Goal: Task Accomplishment & Management: Use online tool/utility

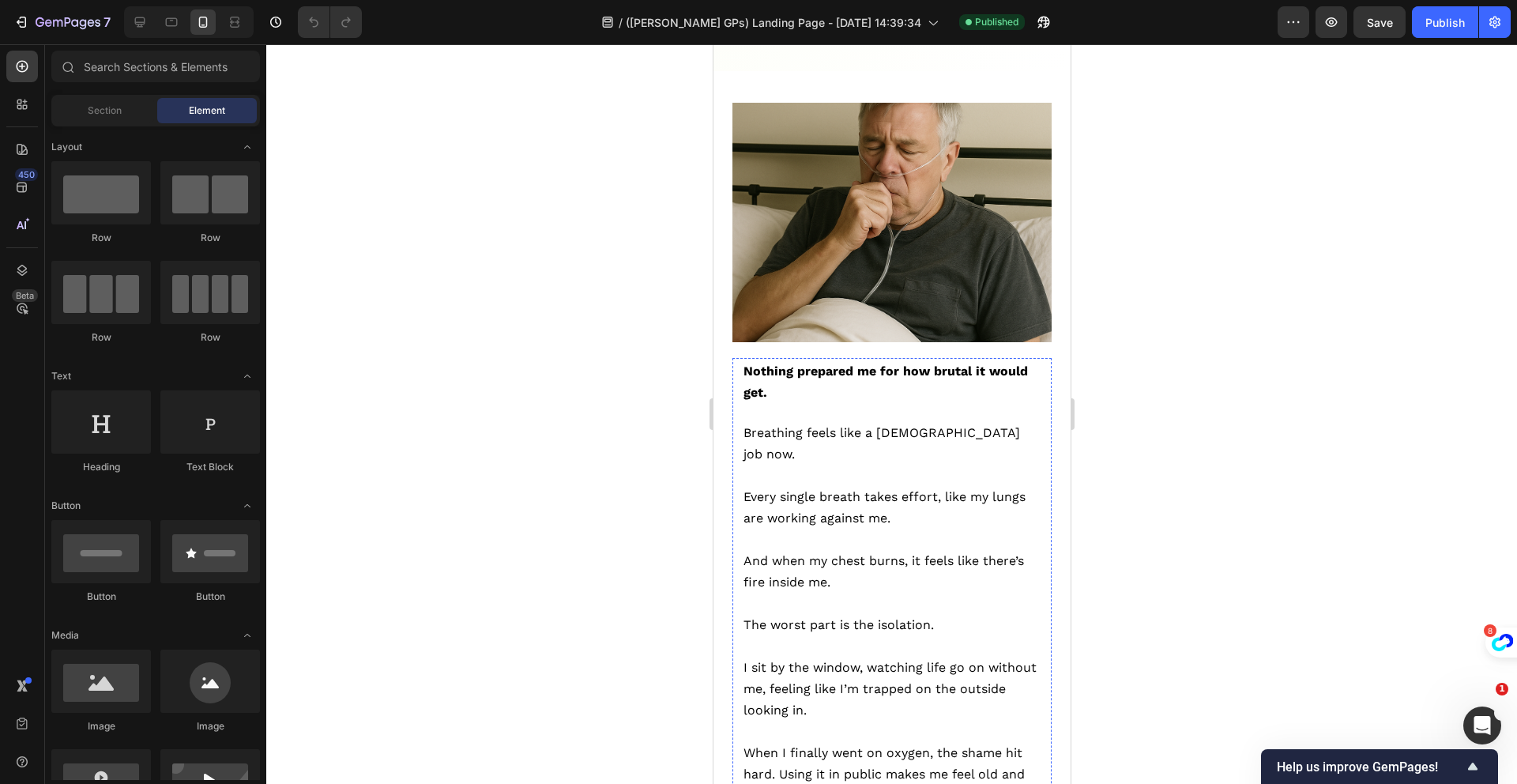
scroll to position [3791, 0]
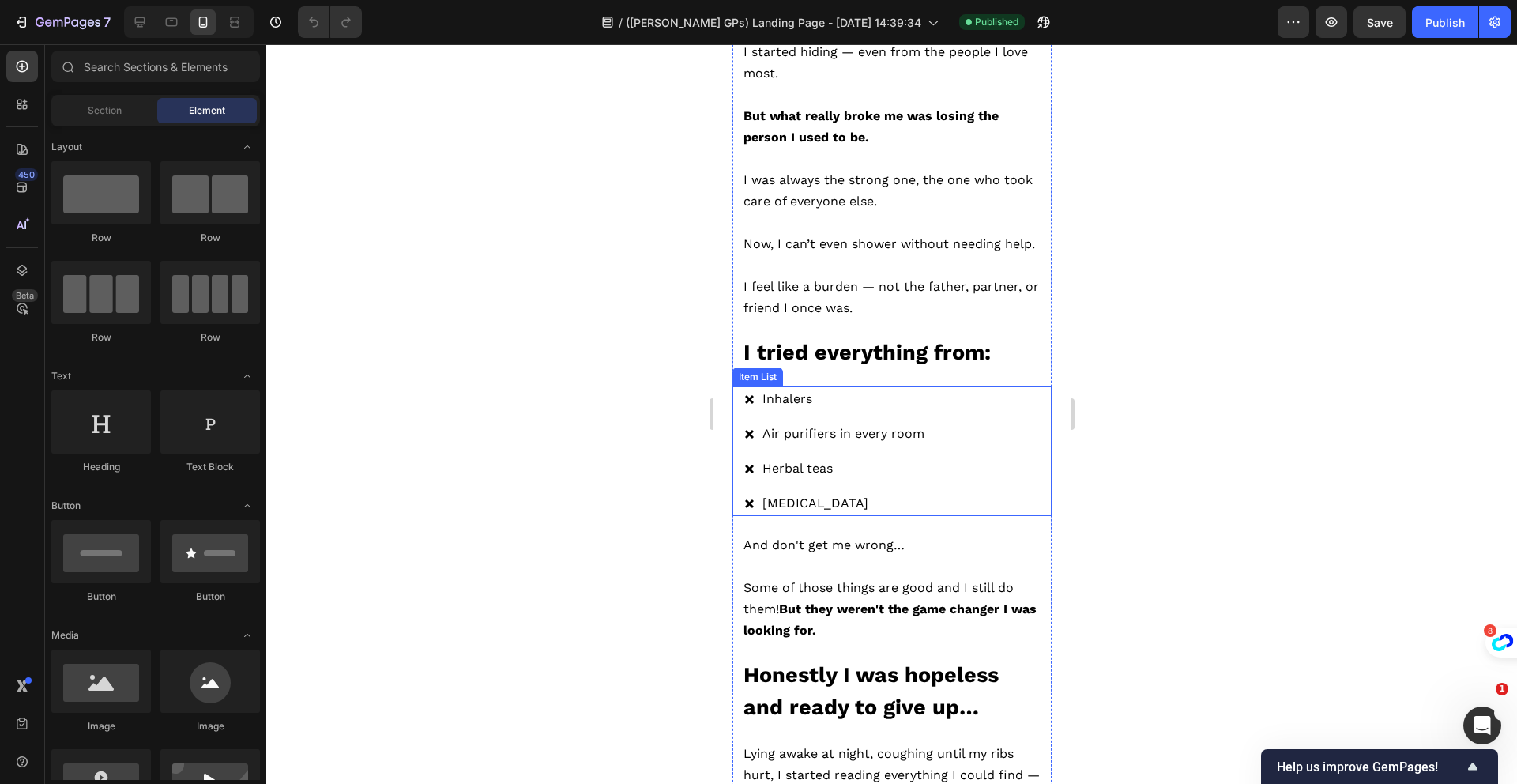
click at [834, 426] on span "Air purifiers in every room" at bounding box center [842, 433] width 162 height 15
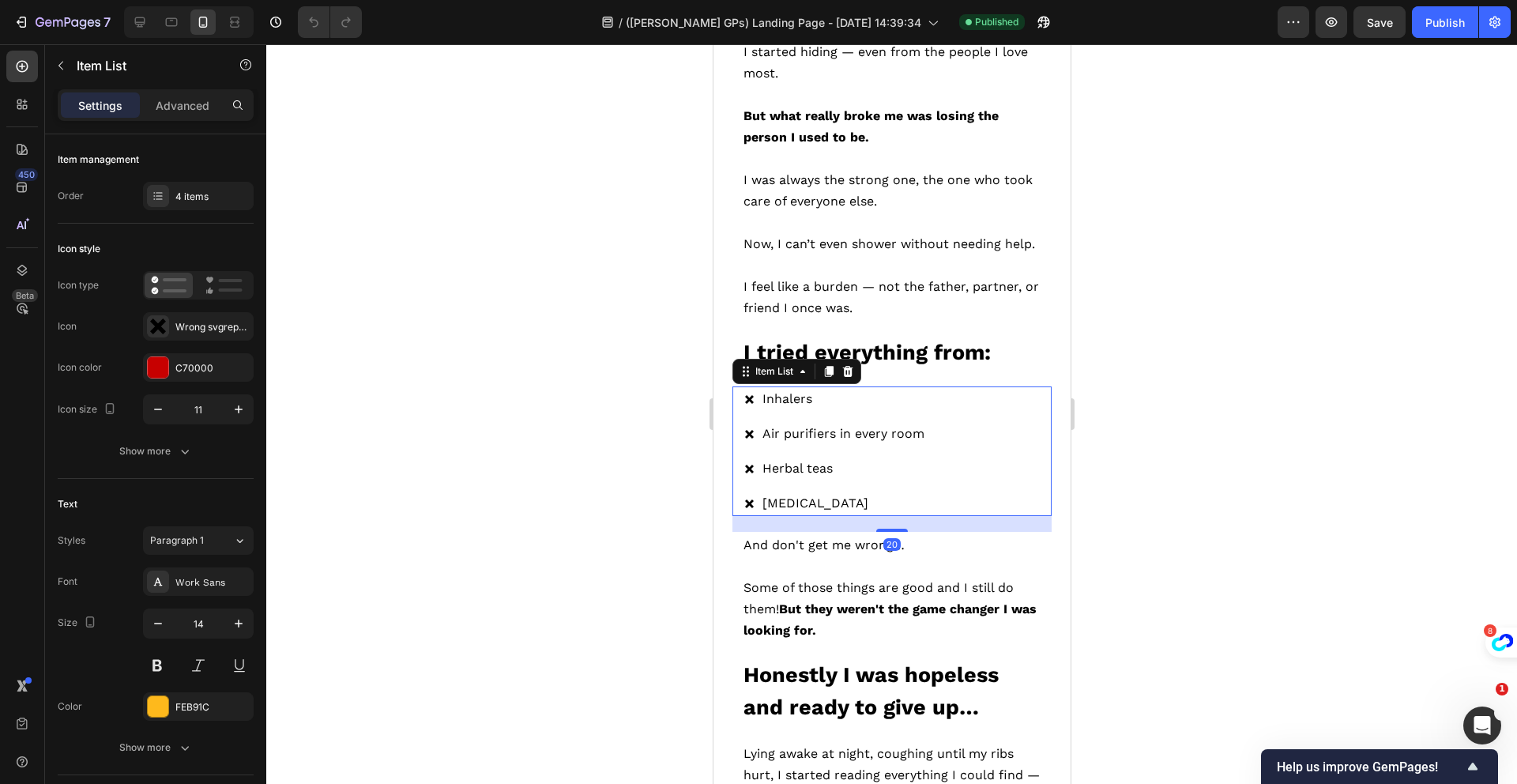
click at [834, 426] on span "Air purifiers in every room" at bounding box center [842, 433] width 162 height 15
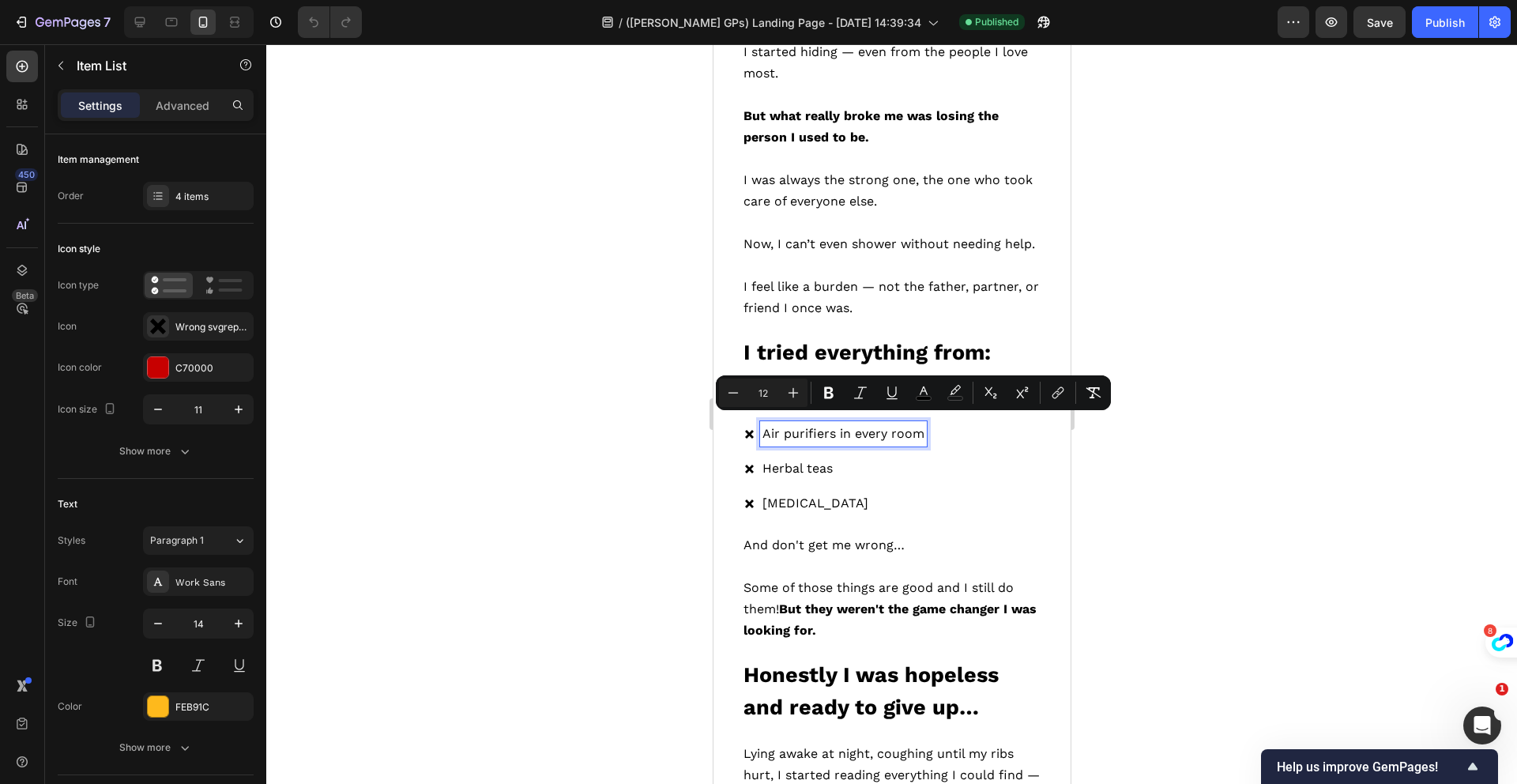
click at [834, 426] on span "Air purifiers in every room" at bounding box center [842, 433] width 162 height 15
click at [818, 461] on span "Herbal teas" at bounding box center [796, 467] width 70 height 15
click at [819, 461] on span "Herbal teas" at bounding box center [796, 467] width 70 height 15
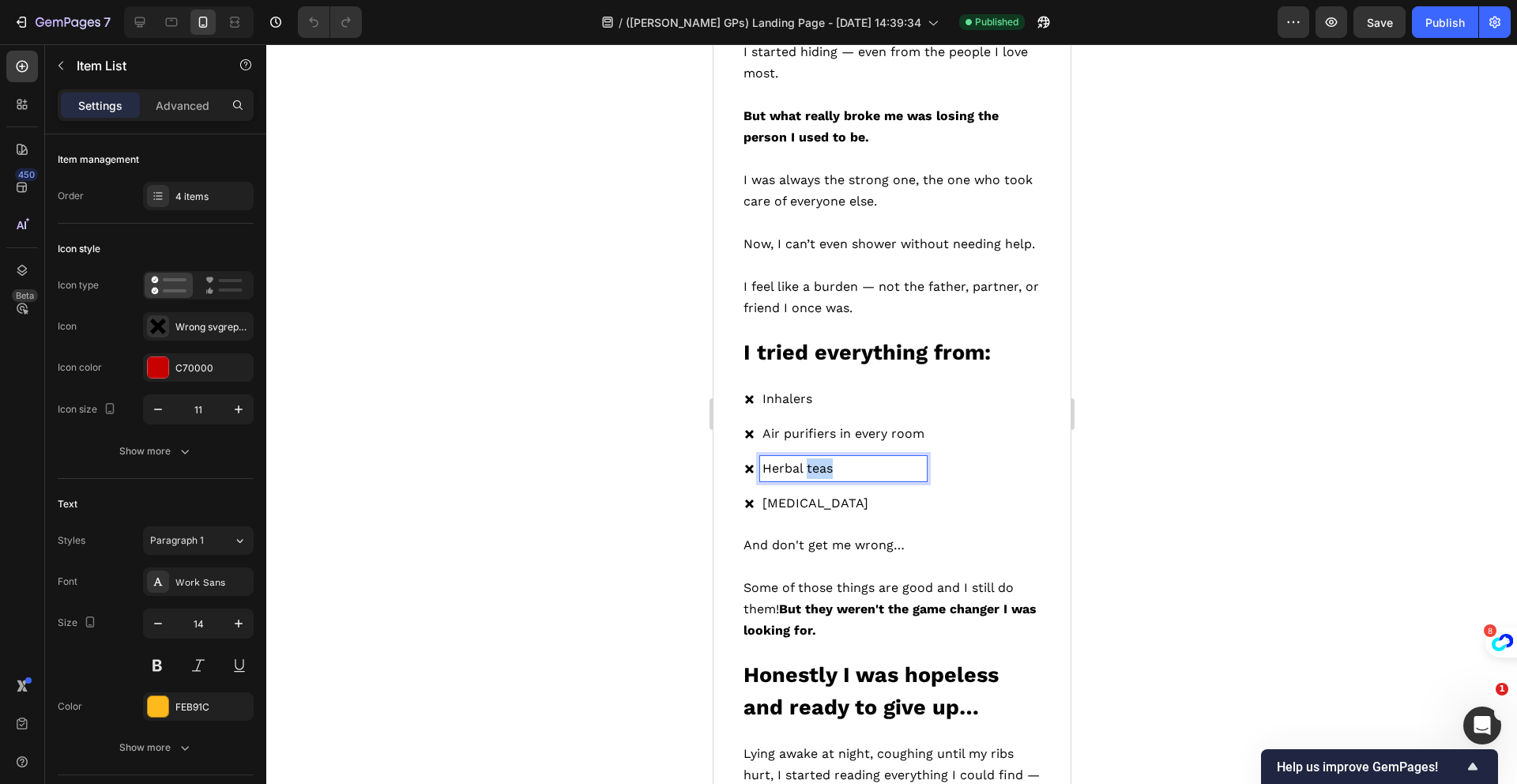
click at [820, 461] on span "Herbal teas" at bounding box center [796, 467] width 70 height 15
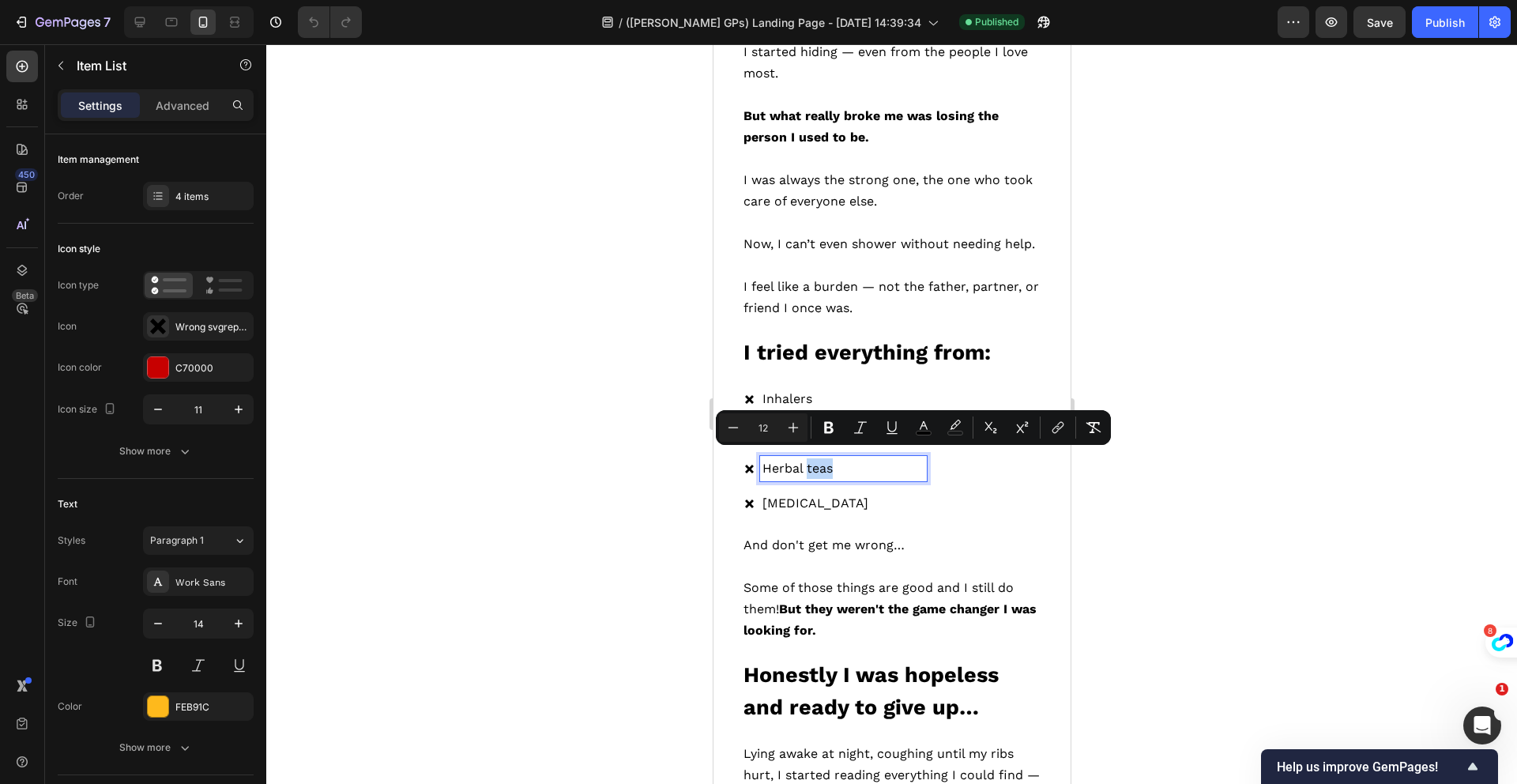
click at [820, 461] on span "Herbal teas" at bounding box center [796, 467] width 70 height 15
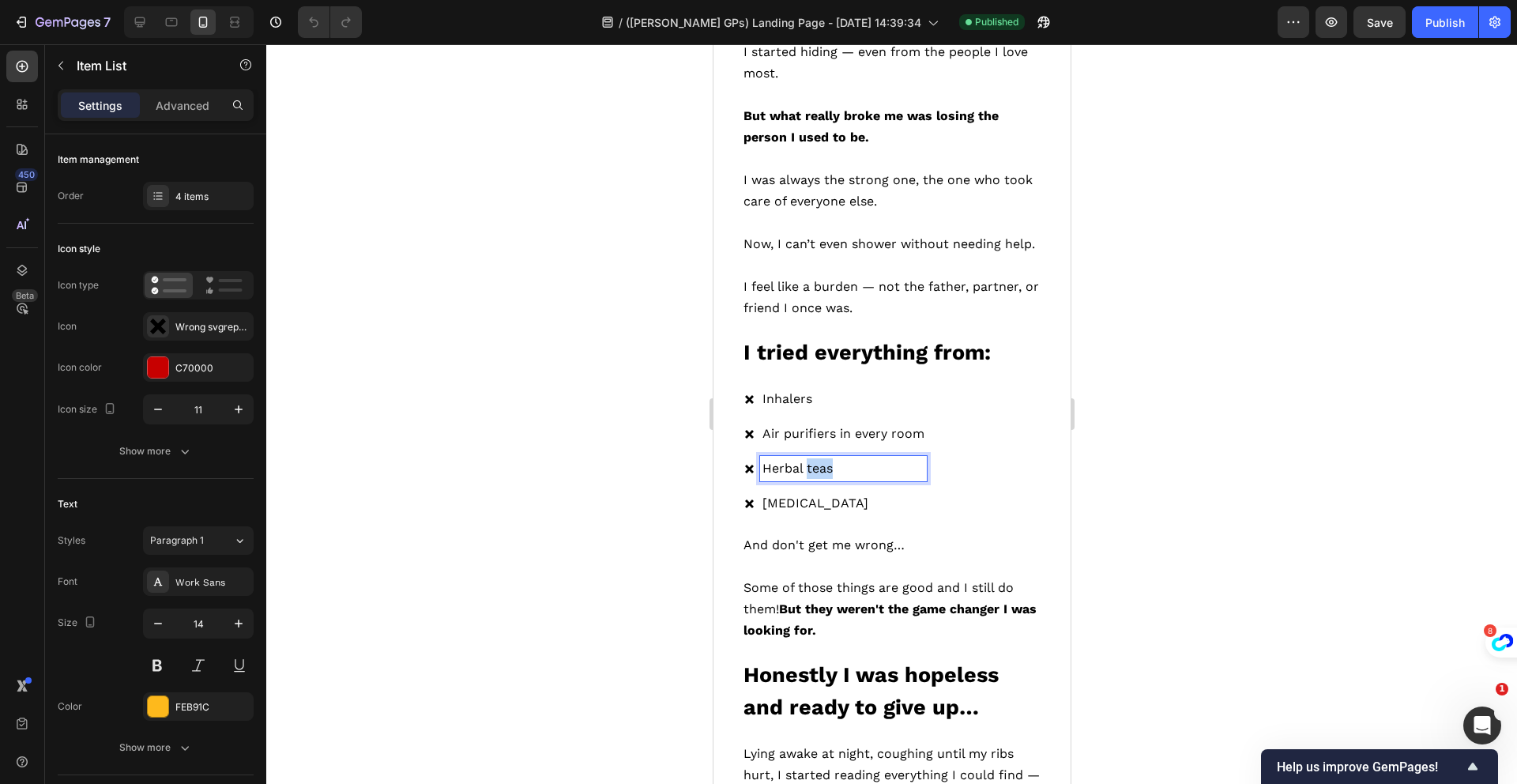
click at [820, 461] on span "Herbal teas" at bounding box center [796, 467] width 70 height 15
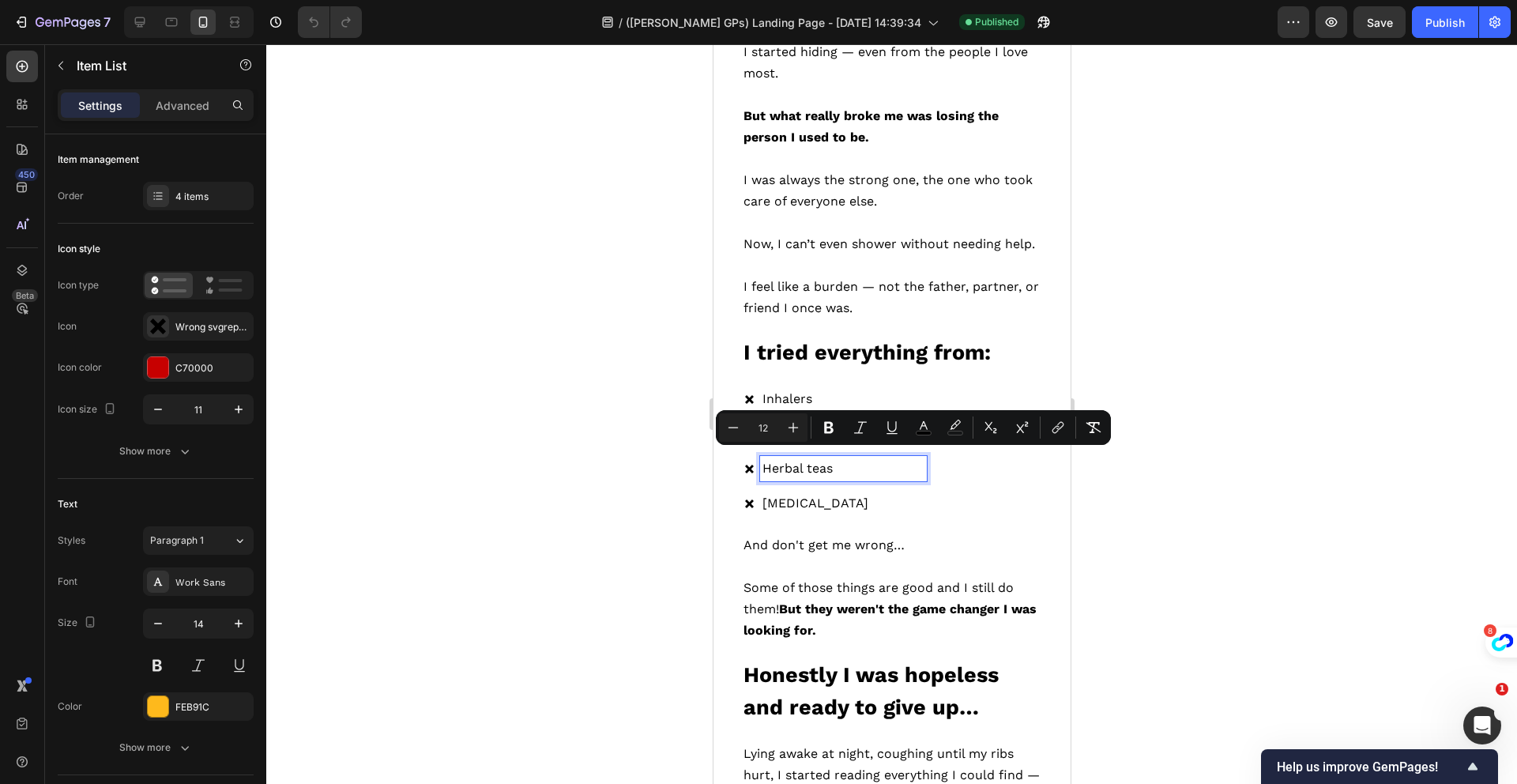
click at [793, 463] on span "Herbal teas" at bounding box center [796, 467] width 70 height 15
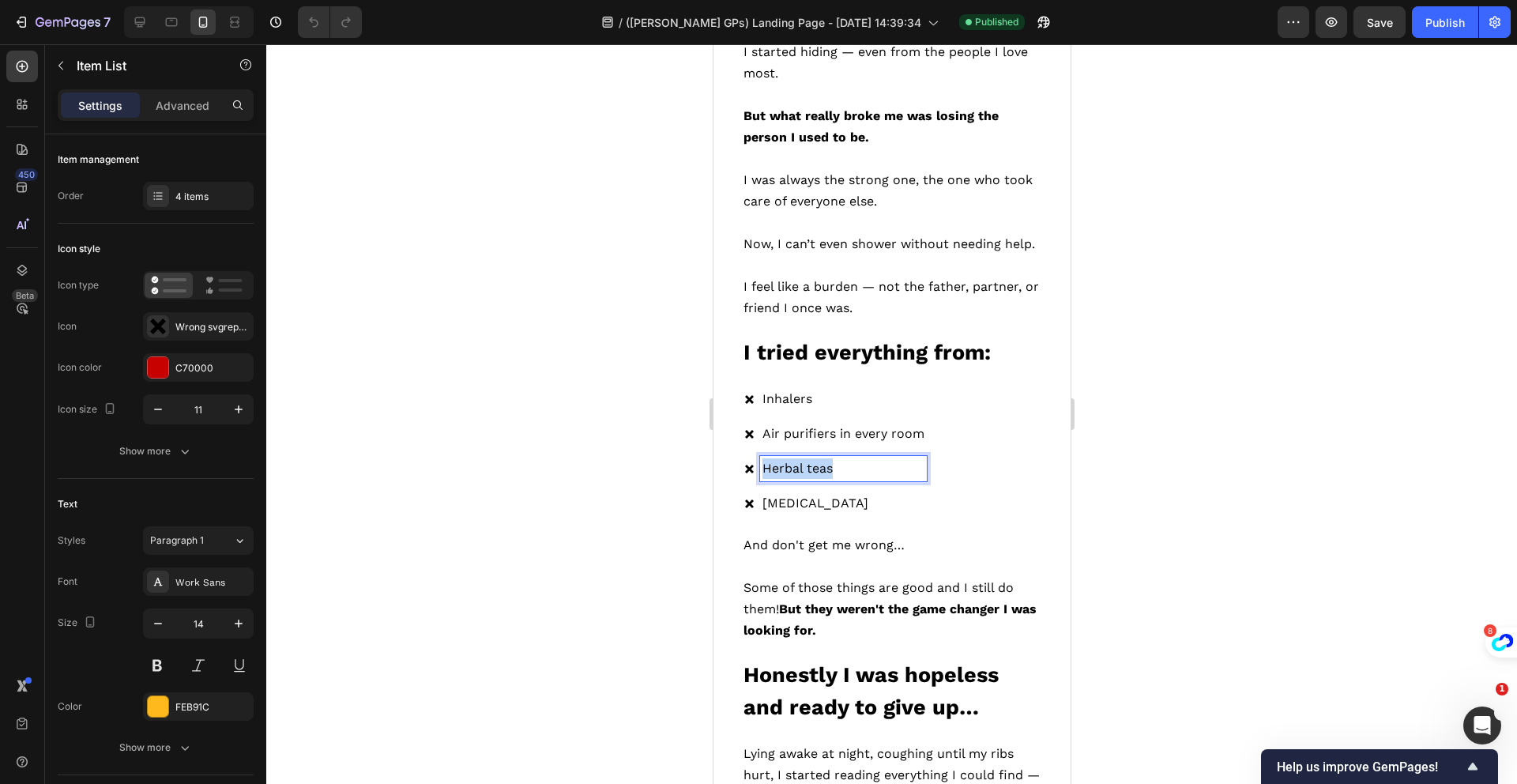
click at [793, 463] on span "Herbal teas" at bounding box center [796, 467] width 70 height 15
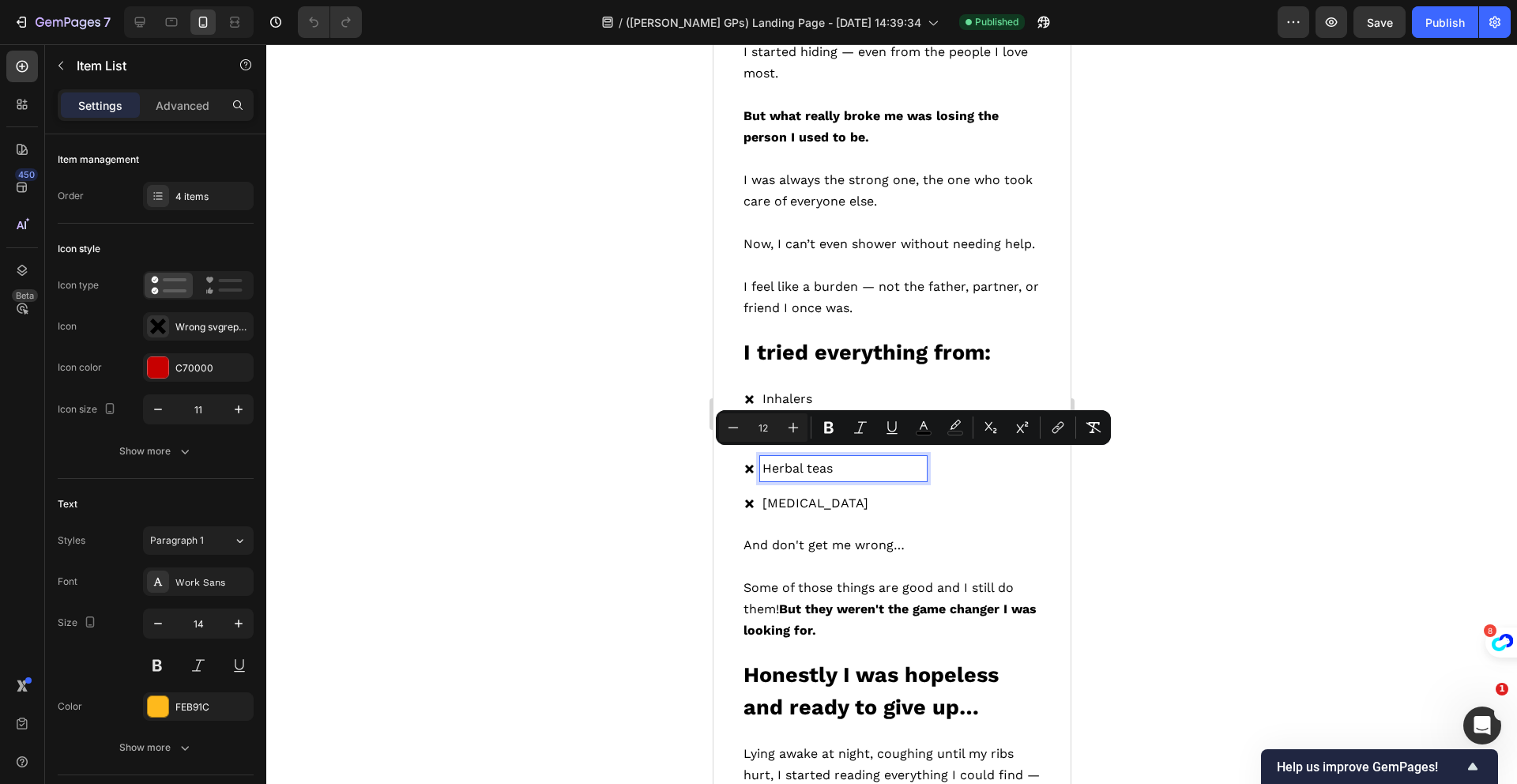
click at [795, 495] on span "[MEDICAL_DATA]" at bounding box center [814, 502] width 106 height 15
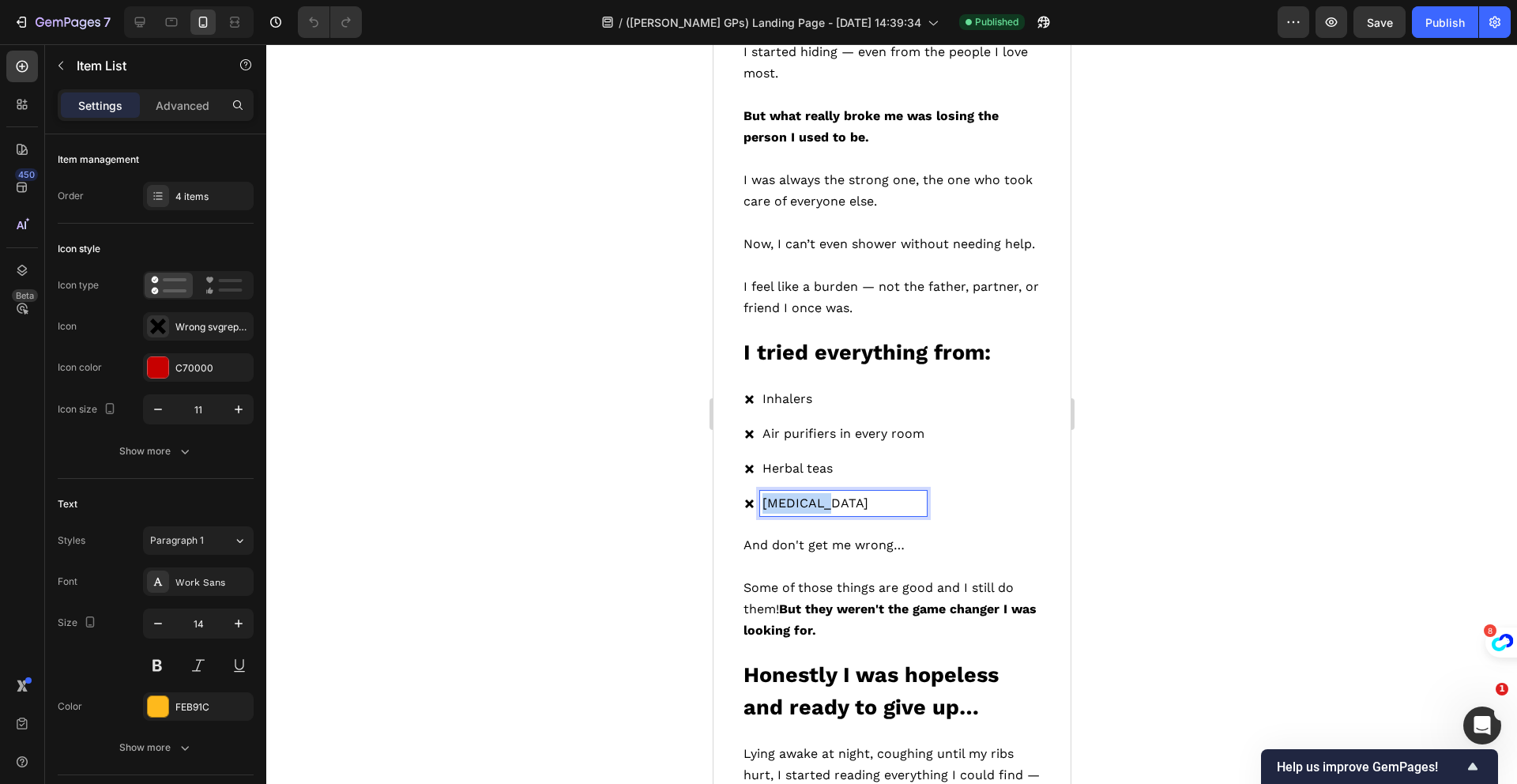
click at [795, 495] on span "[MEDICAL_DATA]" at bounding box center [814, 502] width 106 height 15
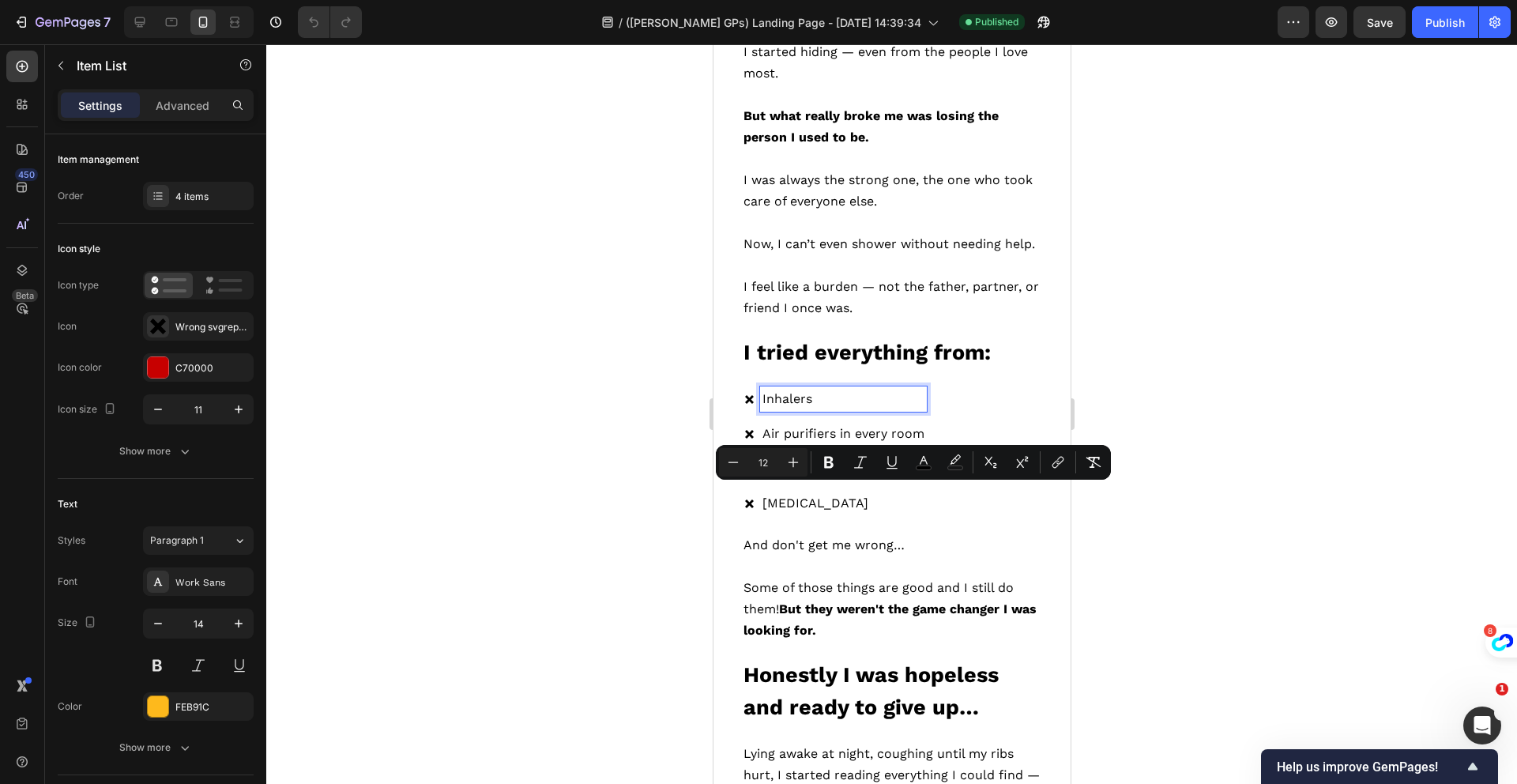
click at [760, 387] on div "Inhalers" at bounding box center [842, 399] width 167 height 26
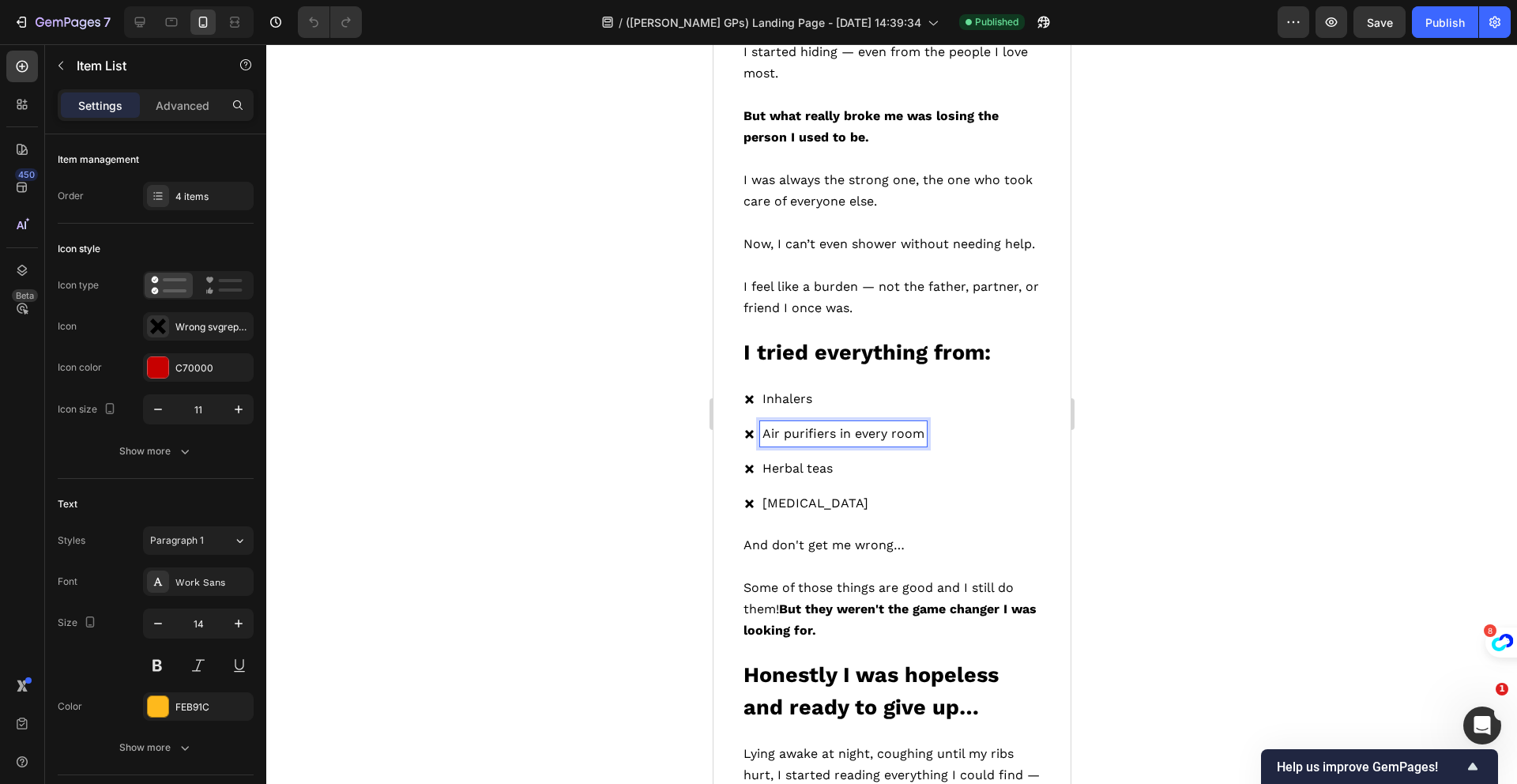
click at [792, 426] on span "Air purifiers in every room" at bounding box center [842, 433] width 162 height 15
click at [1438, 33] on button "Publish" at bounding box center [1444, 22] width 66 height 32
